Goal: Transaction & Acquisition: Subscribe to service/newsletter

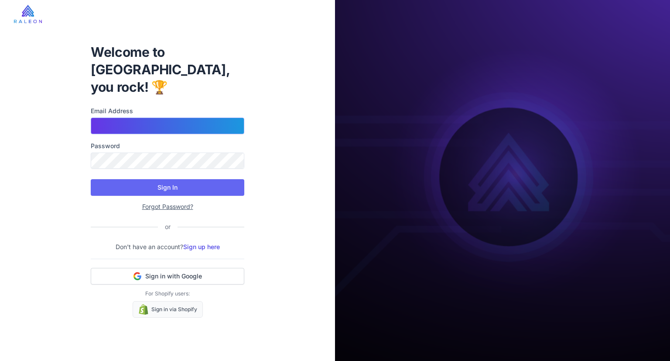
type input "**********"
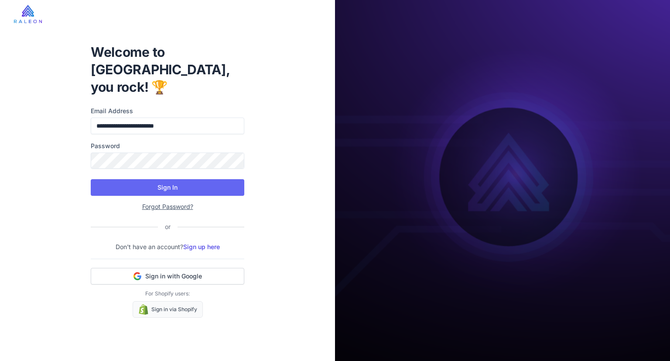
click at [46, 176] on div "**********" at bounding box center [167, 180] width 335 height 361
click at [143, 179] on button "Sign In" at bounding box center [168, 187] width 154 height 17
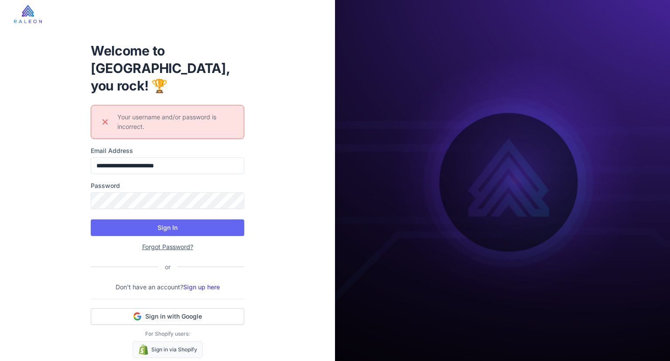
click at [176, 312] on span "Sign in with Google" at bounding box center [173, 316] width 57 height 9
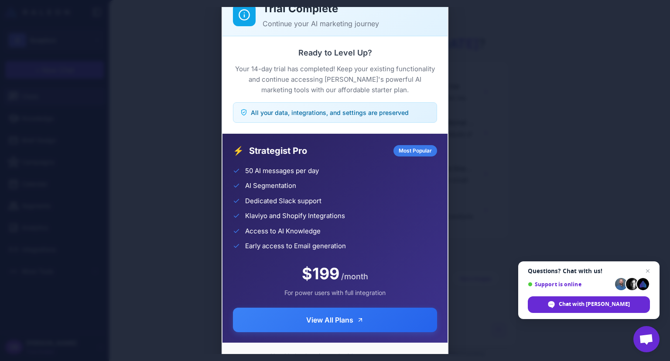
click at [290, 317] on button "View All Plans" at bounding box center [335, 319] width 204 height 24
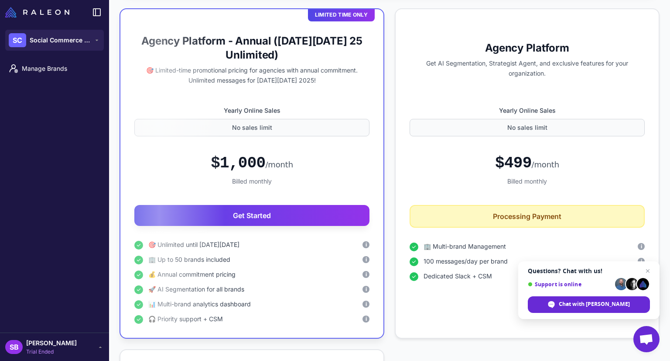
scroll to position [270, 0]
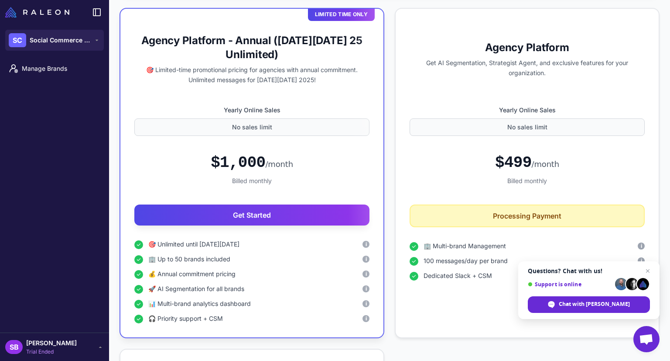
click at [442, 149] on div "$499 /month Billed monthly" at bounding box center [527, 169] width 235 height 42
click at [411, 165] on div "$499 /month" at bounding box center [527, 163] width 235 height 20
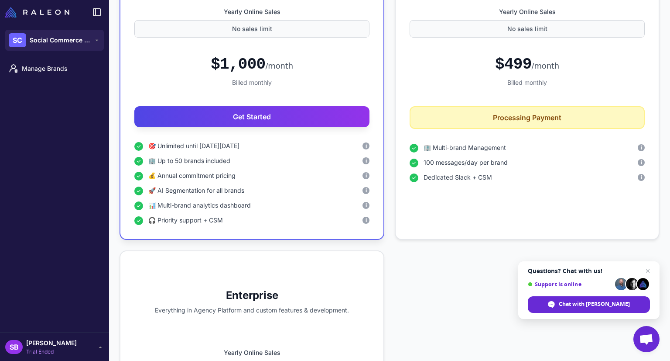
scroll to position [370, 0]
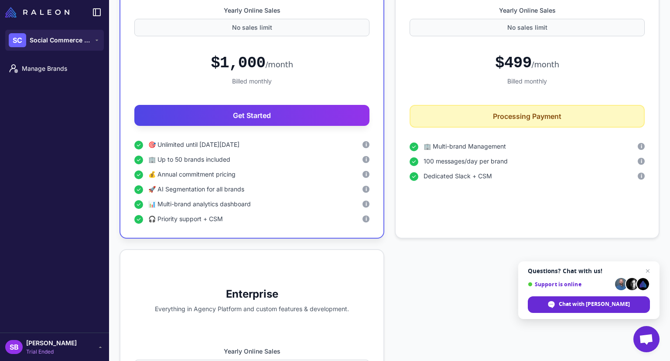
click at [414, 219] on div "🏢 Multi-brand Management i 100 messages/day per brand i Dedicated Slack + CSM i" at bounding box center [527, 182] width 235 height 82
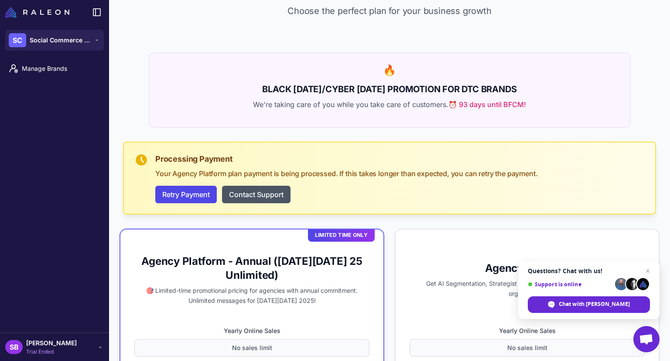
scroll to position [46, 0]
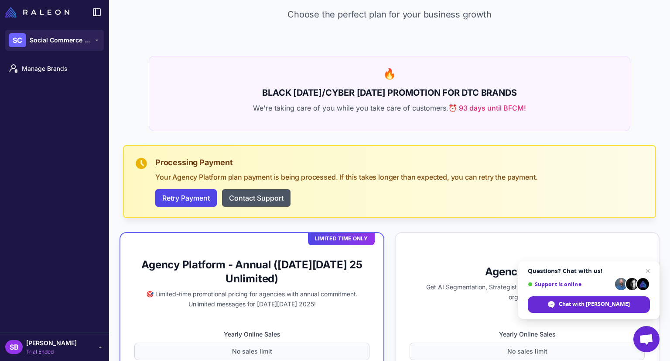
click at [68, 44] on span "Social Commerce Club" at bounding box center [60, 40] width 61 height 10
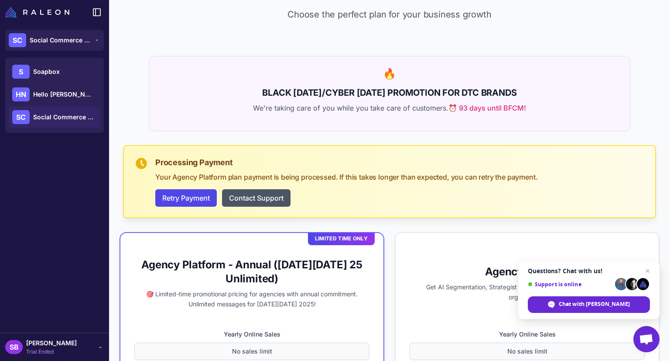
click at [59, 71] on span "Soapbox" at bounding box center [46, 72] width 27 height 10
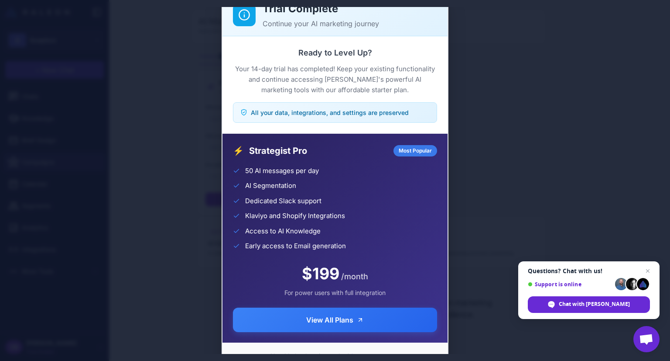
click at [42, 137] on div "Trial Complete Continue your AI marketing journey Ready to Level Up? Your 14-da…" at bounding box center [335, 180] width 670 height 347
click at [178, 114] on div "Trial Complete Continue your AI marketing journey Ready to Level Up? Your 14-da…" at bounding box center [335, 180] width 670 height 347
